Goal: Transaction & Acquisition: Purchase product/service

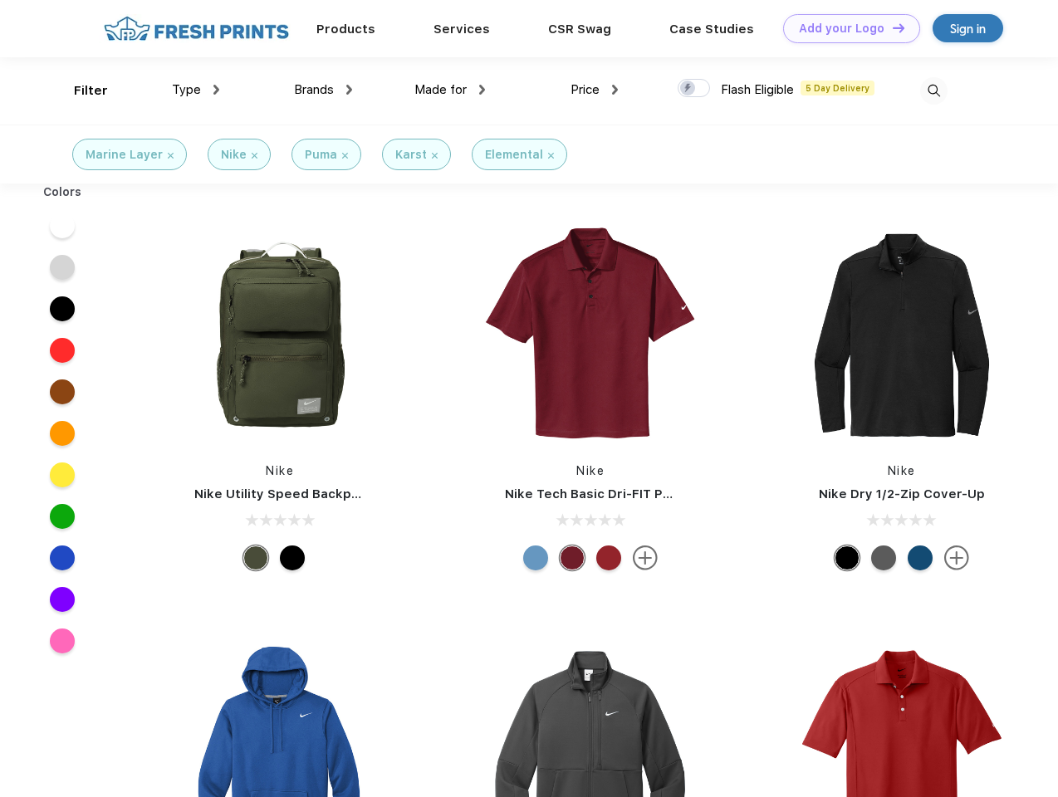
scroll to position [1, 0]
click at [845, 28] on link "Add your Logo Design Tool" at bounding box center [851, 28] width 137 height 29
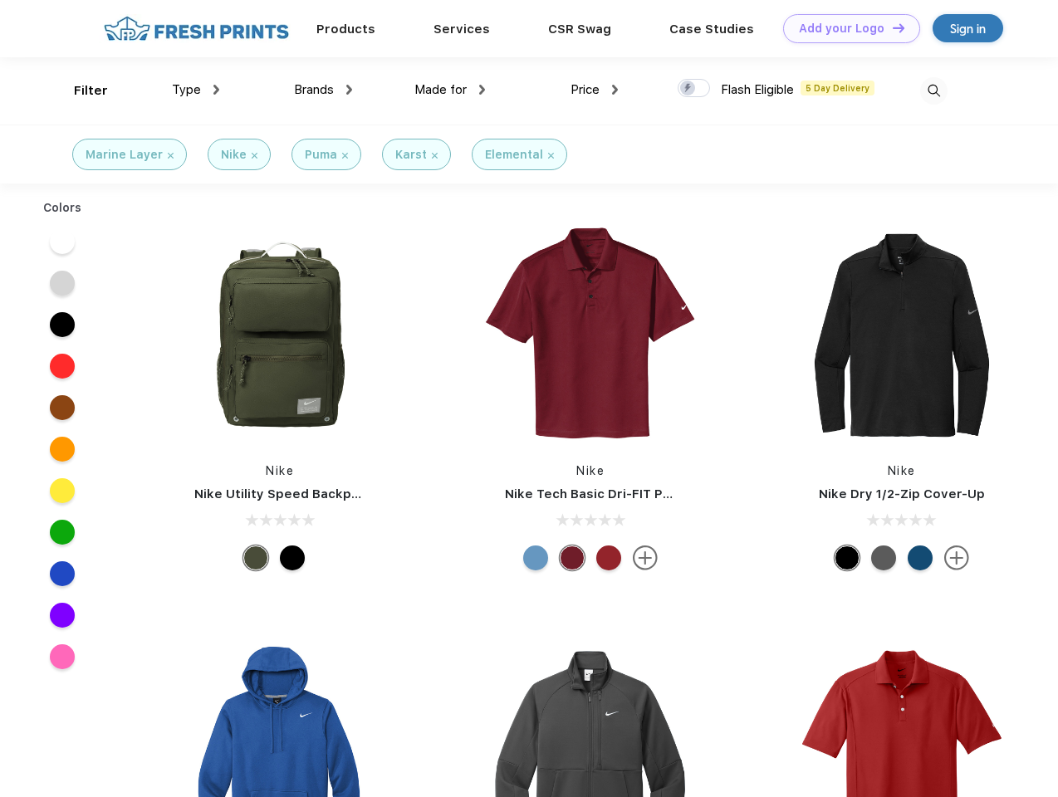
click at [0, 0] on div "Design Tool" at bounding box center [0, 0] width 0 height 0
click at [891, 27] on link "Add your Logo Design Tool" at bounding box center [851, 28] width 137 height 29
click at [80, 91] on div "Filter" at bounding box center [91, 90] width 34 height 19
click at [196, 90] on span "Type" at bounding box center [186, 89] width 29 height 15
click at [323, 90] on span "Brands" at bounding box center [314, 89] width 40 height 15
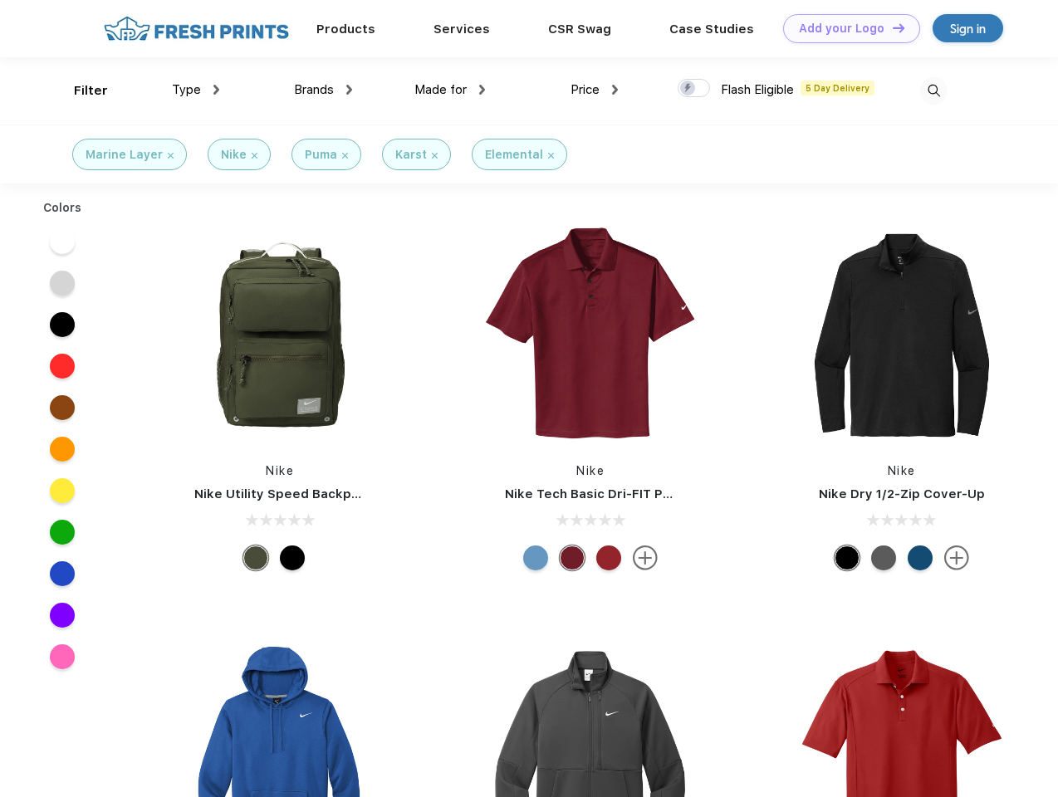
click at [450, 90] on span "Made for" at bounding box center [440, 89] width 52 height 15
click at [595, 90] on span "Price" at bounding box center [584, 89] width 29 height 15
click at [694, 89] on div at bounding box center [694, 88] width 32 height 18
click at [688, 89] on input "checkbox" at bounding box center [683, 83] width 11 height 11
click at [933, 91] on img at bounding box center [933, 90] width 27 height 27
